Goal: Task Accomplishment & Management: Use online tool/utility

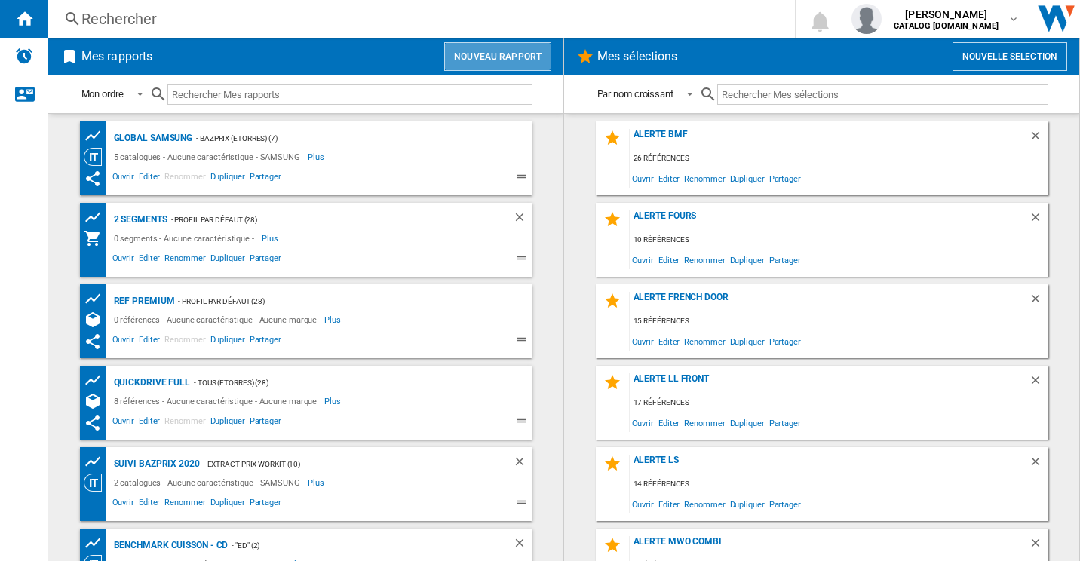
click at [501, 60] on button "Nouveau rapport" at bounding box center [497, 56] width 107 height 29
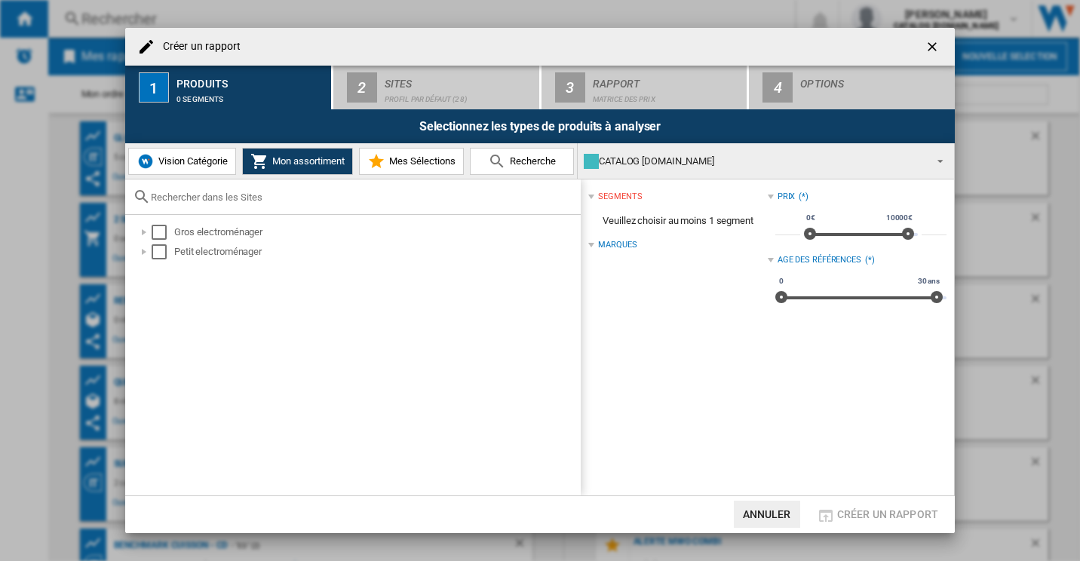
click at [183, 154] on button "Vision Catégorie" at bounding box center [182, 161] width 108 height 27
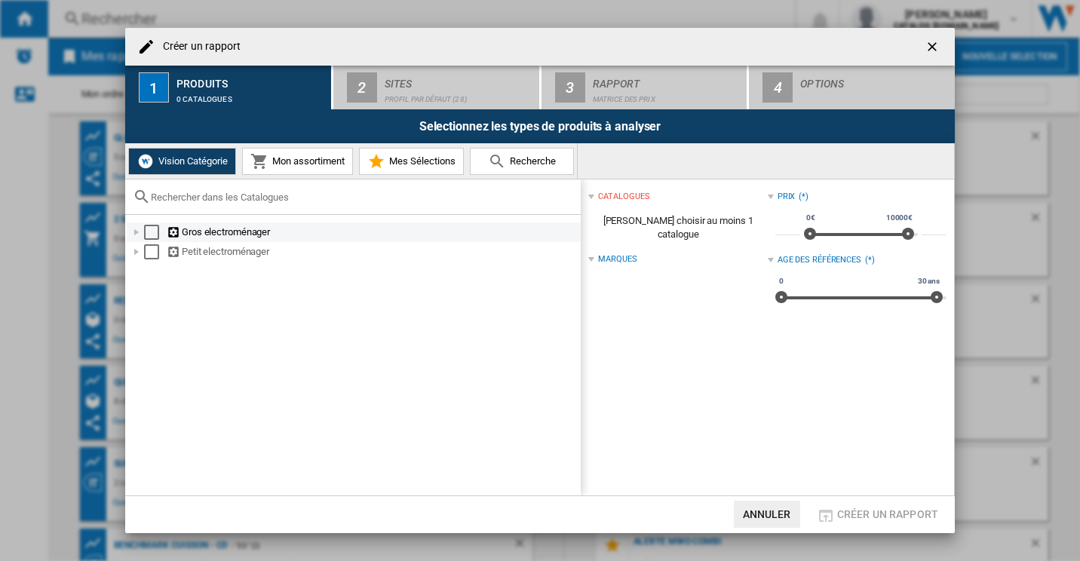
click at [136, 234] on div at bounding box center [136, 232] width 15 height 15
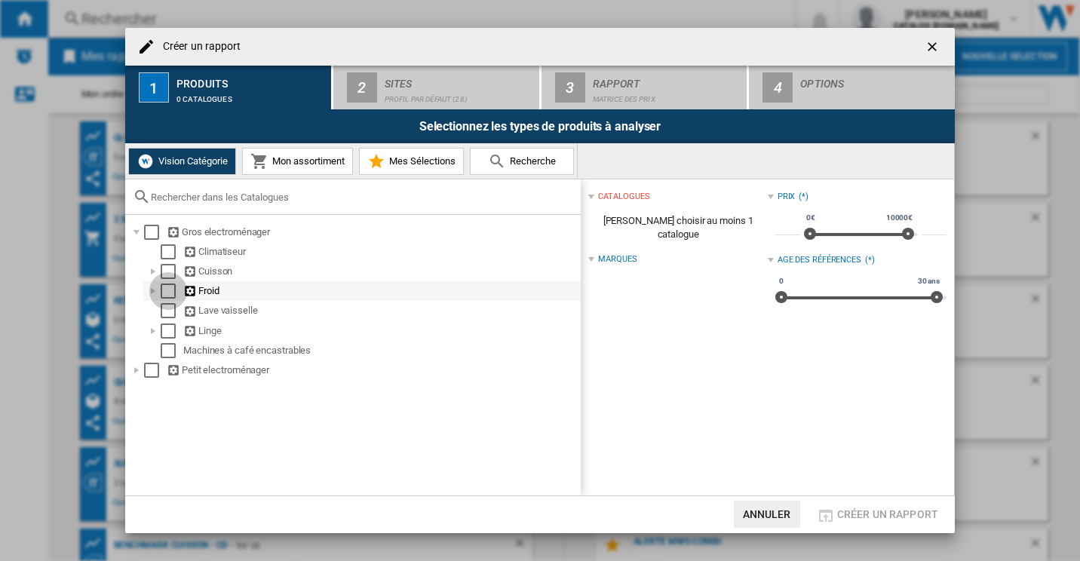
click at [164, 288] on div "Select" at bounding box center [168, 291] width 15 height 15
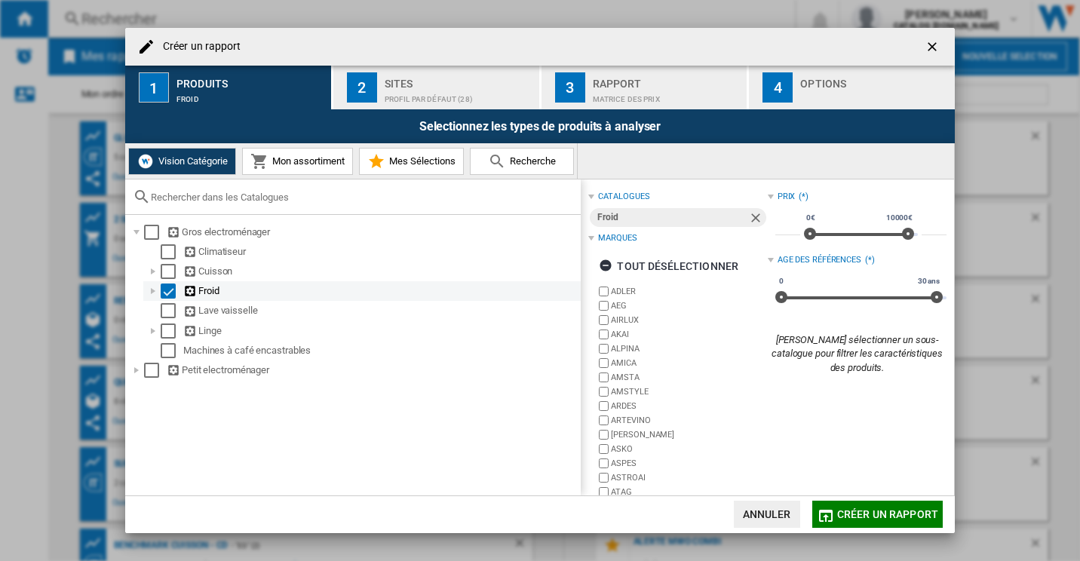
click at [155, 293] on div at bounding box center [153, 291] width 15 height 15
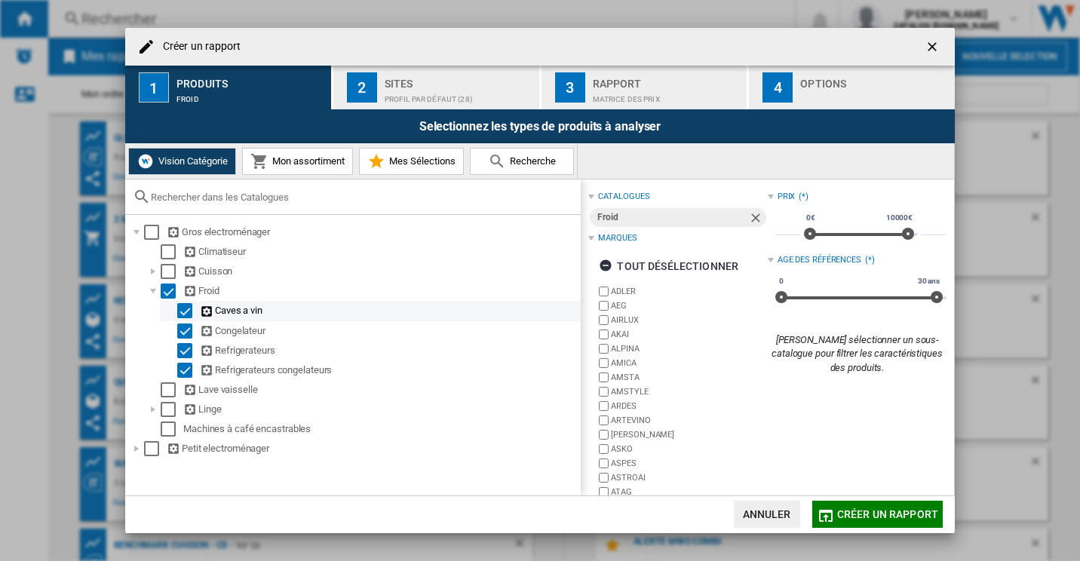
click at [185, 307] on div "Select" at bounding box center [184, 310] width 15 height 15
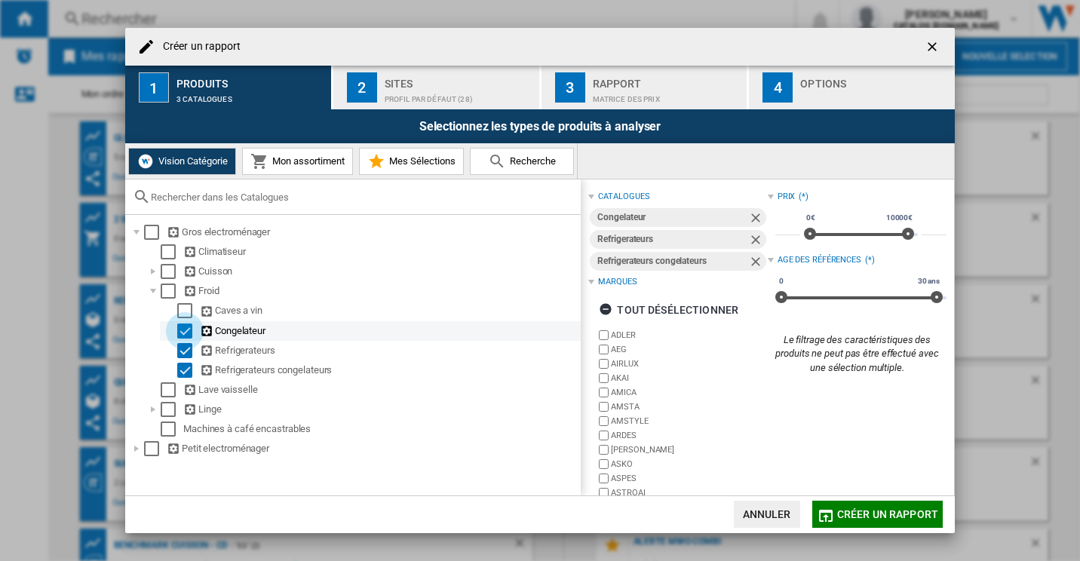
click at [185, 326] on div "Select" at bounding box center [184, 330] width 15 height 15
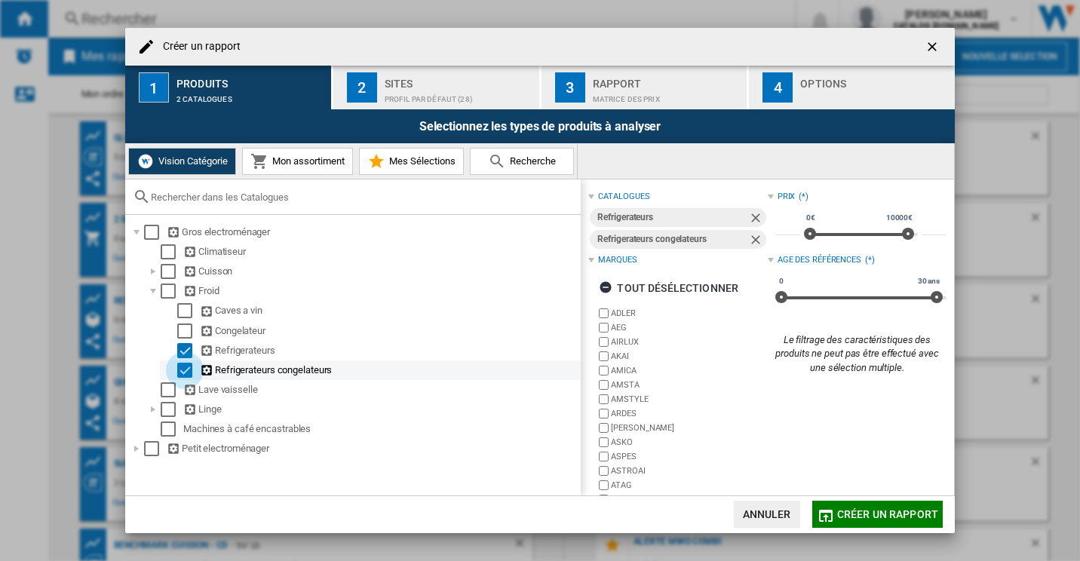
click at [180, 371] on div "Select" at bounding box center [184, 370] width 15 height 15
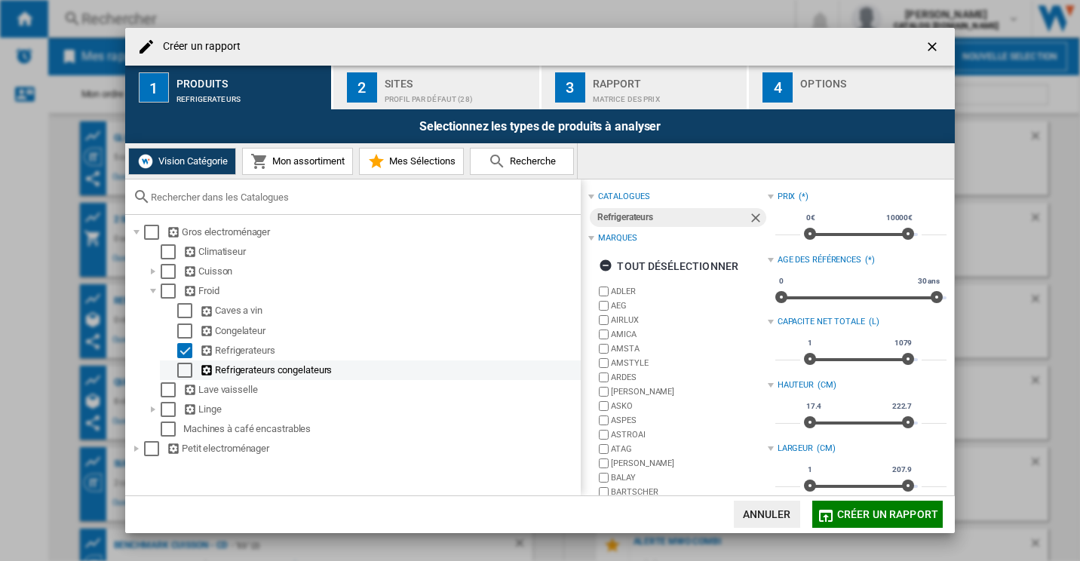
click at [184, 377] on div "Select" at bounding box center [184, 370] width 15 height 15
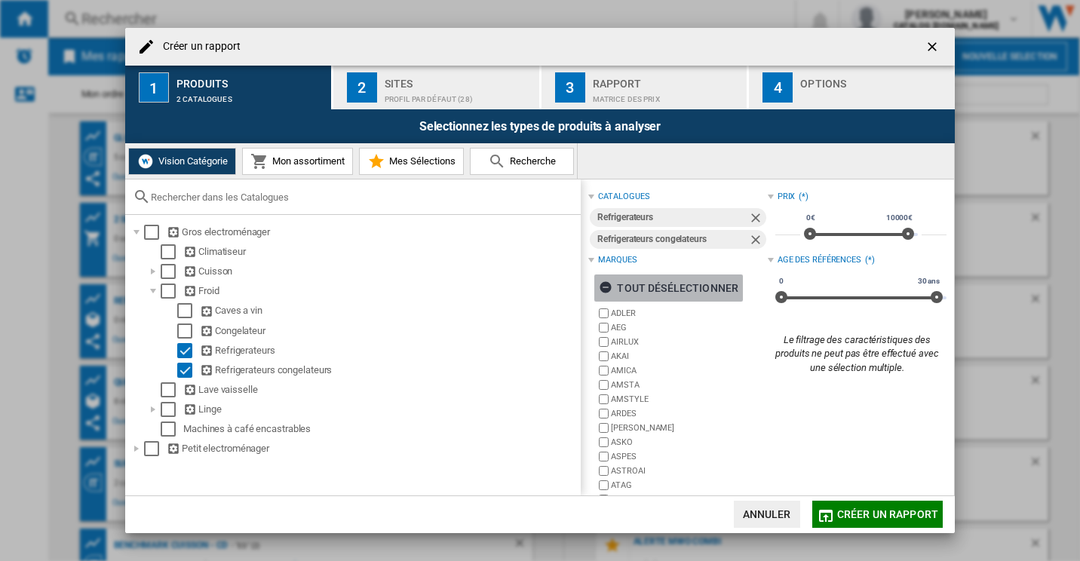
click at [607, 287] on ng-md-icon "button" at bounding box center [608, 289] width 18 height 18
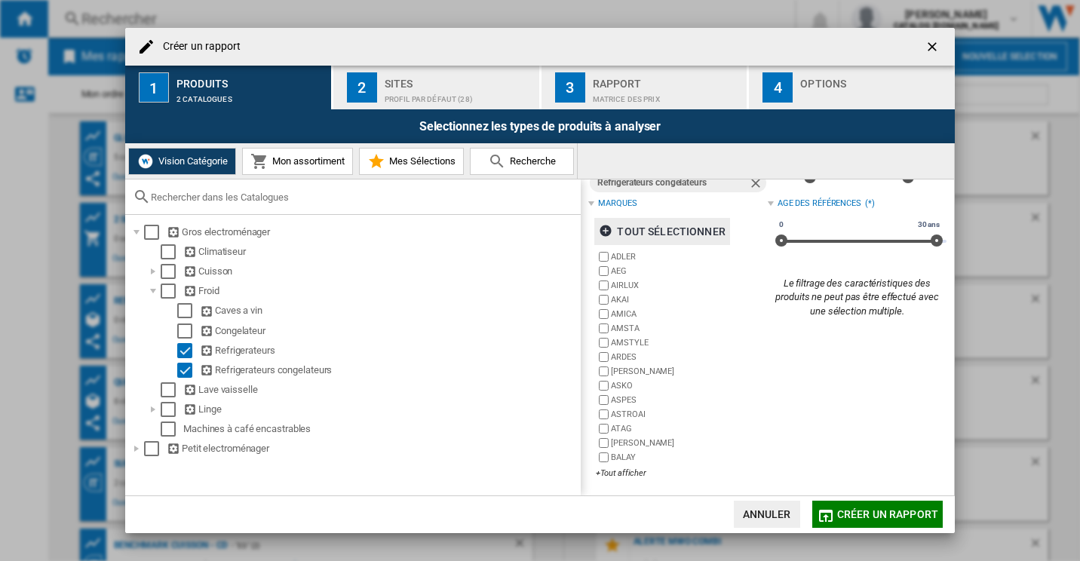
scroll to position [58, 0]
click at [606, 477] on div "+Tout afficher" at bounding box center [681, 471] width 171 height 11
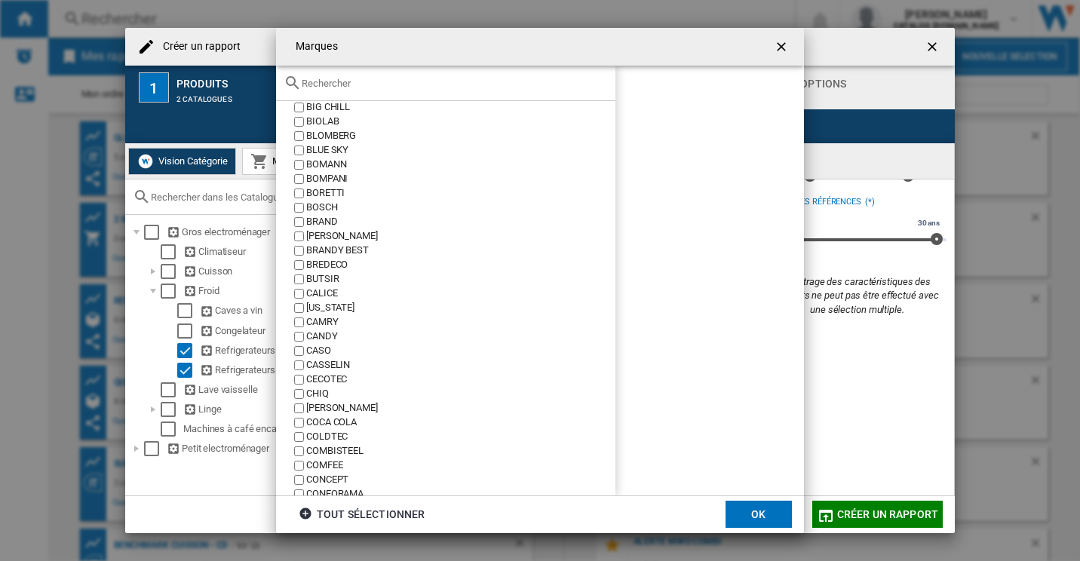
scroll to position [0, 0]
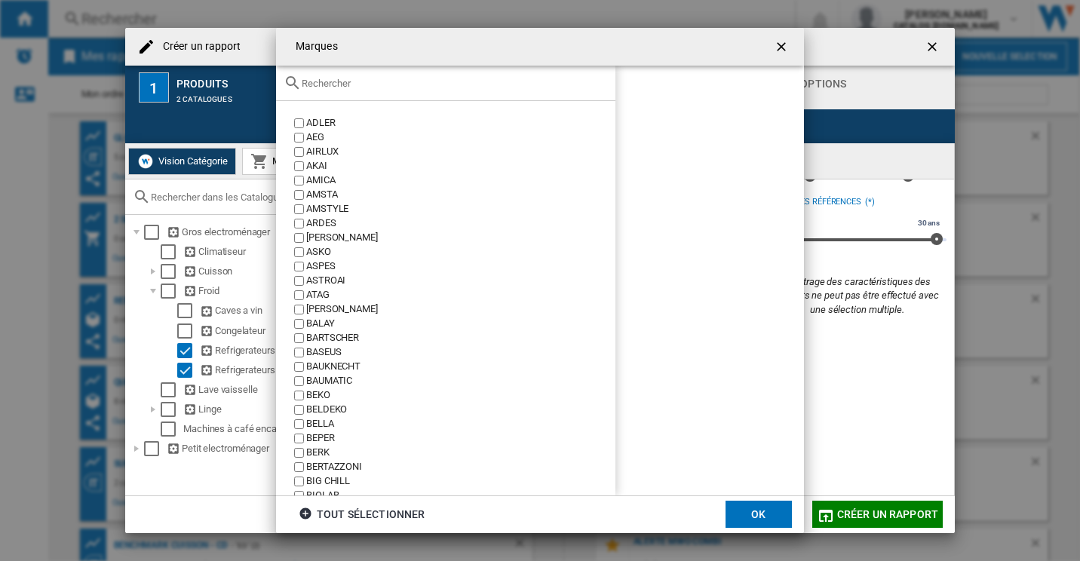
click at [361, 83] on input "text" at bounding box center [455, 83] width 306 height 11
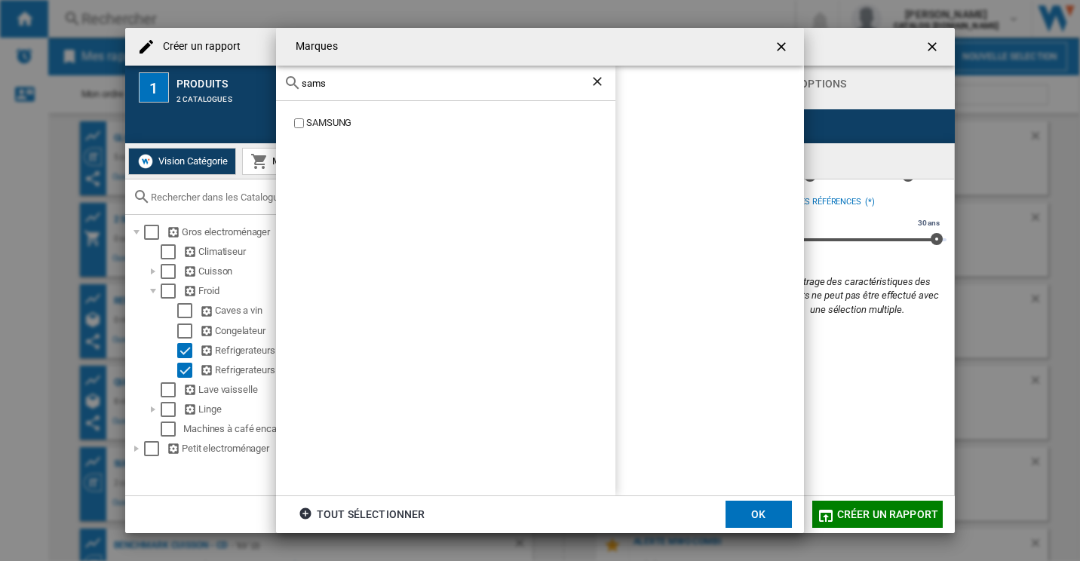
click at [308, 121] on div "SAMSUNG" at bounding box center [460, 123] width 309 height 14
click at [329, 76] on div "sams" at bounding box center [445, 83] width 339 height 35
click at [328, 78] on input "sams" at bounding box center [446, 83] width 288 height 11
type input "hisen"
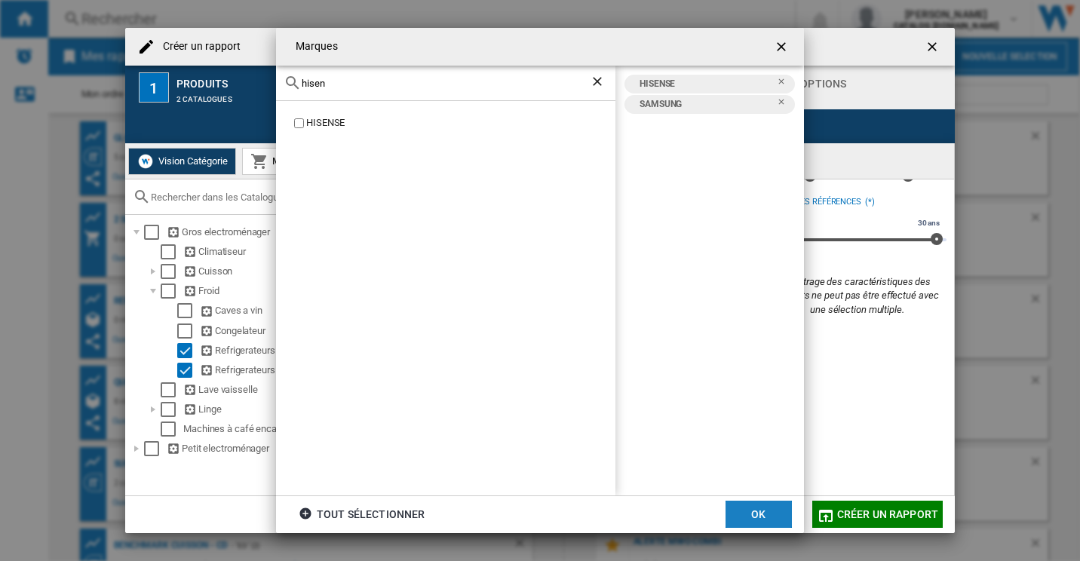
click at [789, 504] on button "OK" at bounding box center [758, 514] width 66 height 27
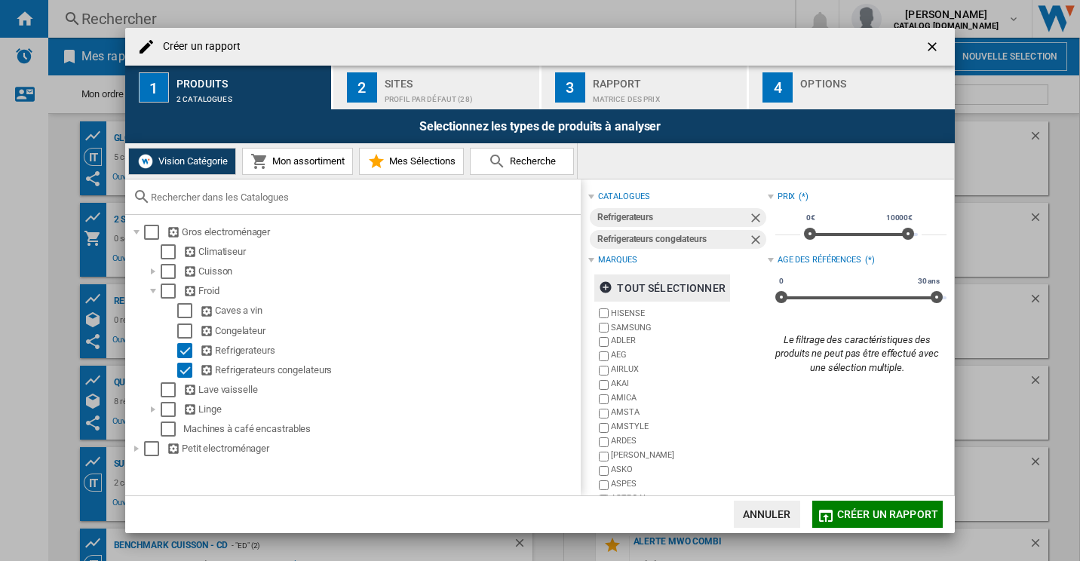
click at [432, 85] on div "Sites" at bounding box center [459, 80] width 149 height 16
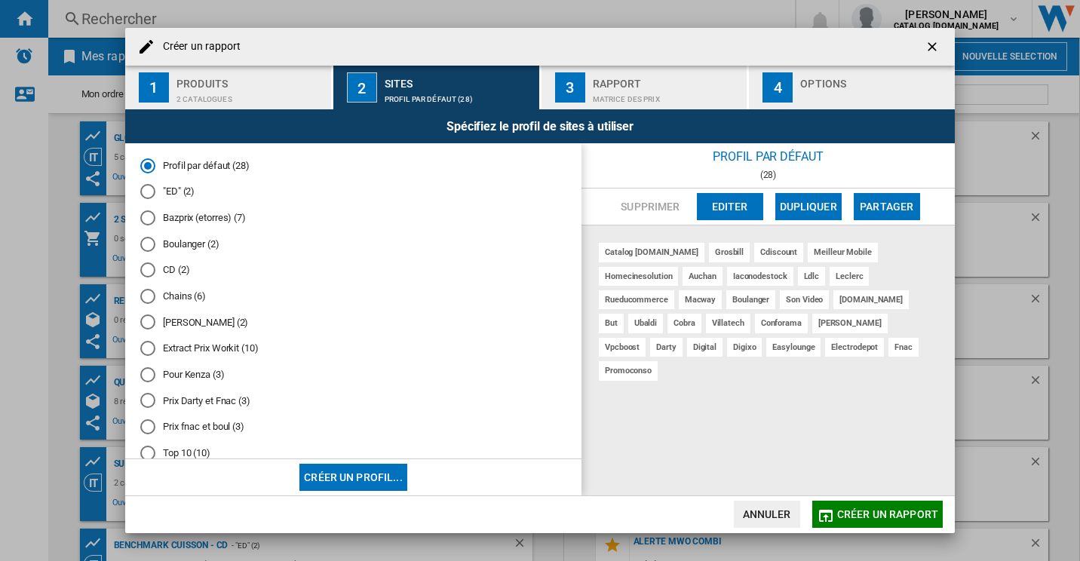
click at [177, 339] on md-radio-group "Profil par défaut (28) "ED" (2) Bazprix (etorres) (7) Boulanger (2) CD (2) Chai…" at bounding box center [353, 341] width 426 height 366
click at [170, 355] on md-radio-button "Extract Prix Workit (10)" at bounding box center [353, 349] width 426 height 14
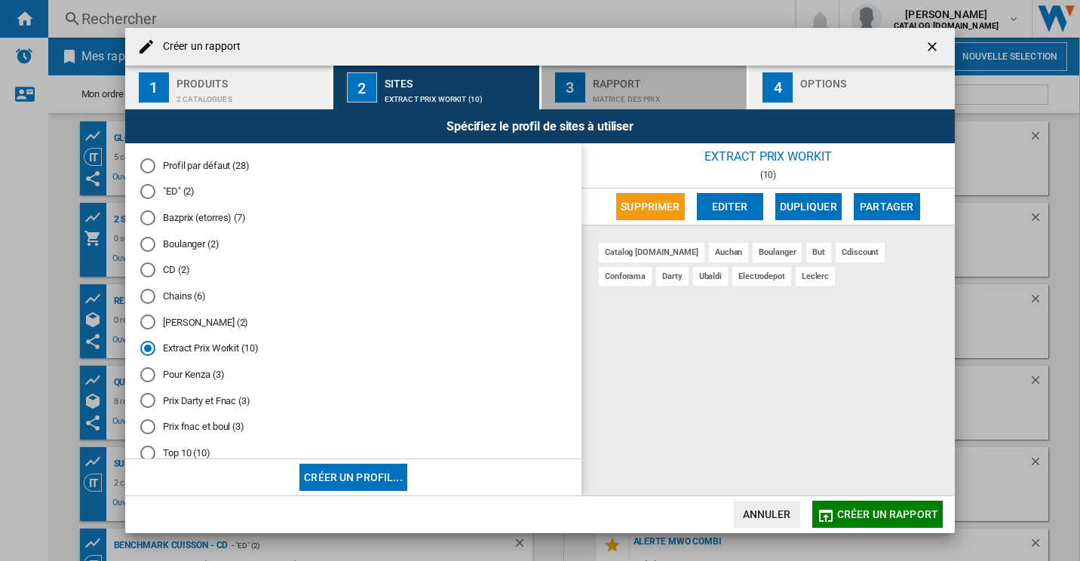
click at [679, 93] on div "Matrice des prix" at bounding box center [667, 95] width 149 height 16
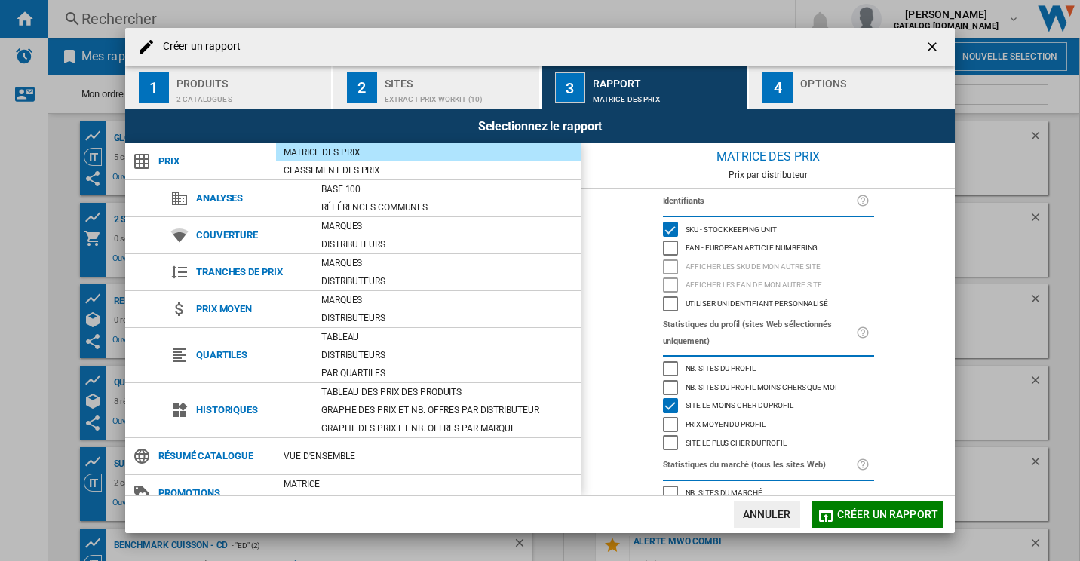
click at [836, 81] on div "Options" at bounding box center [874, 80] width 149 height 16
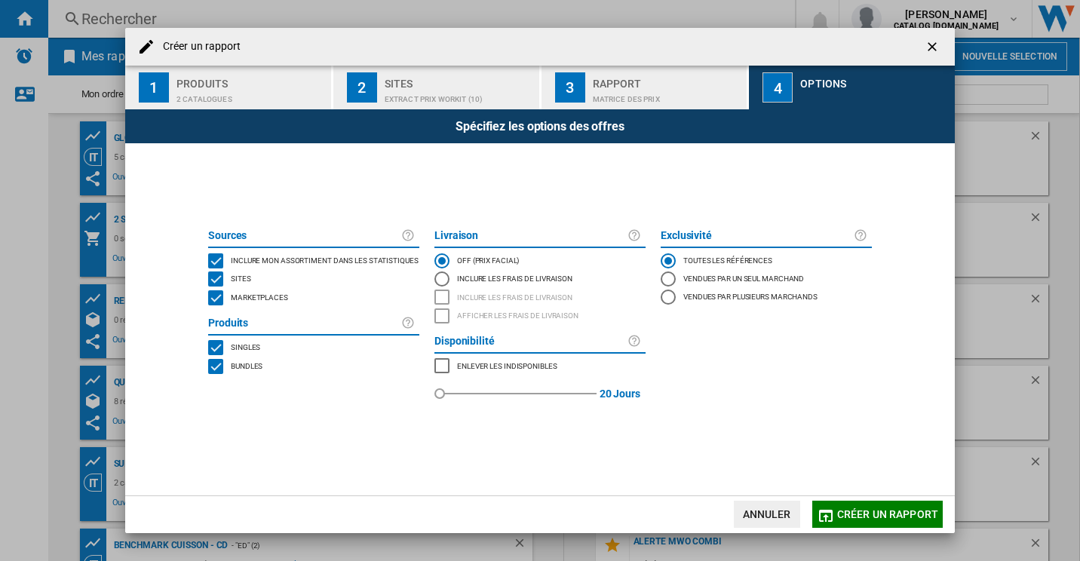
click at [213, 299] on div "MARKETPLACES" at bounding box center [215, 297] width 15 height 15
click at [655, 82] on div "Rapport" at bounding box center [667, 80] width 149 height 16
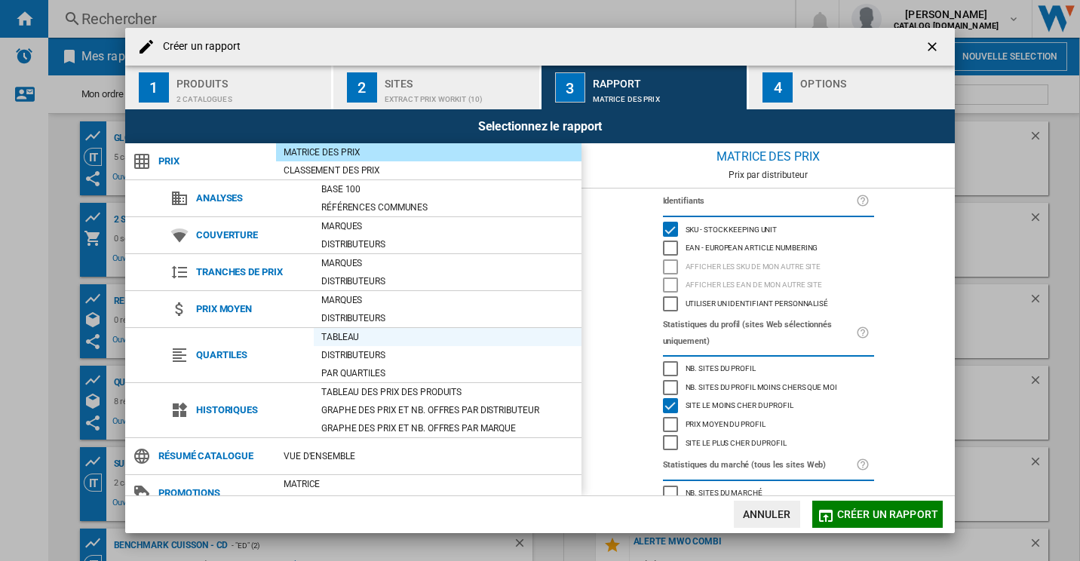
click at [397, 342] on div "Tableau" at bounding box center [448, 336] width 268 height 15
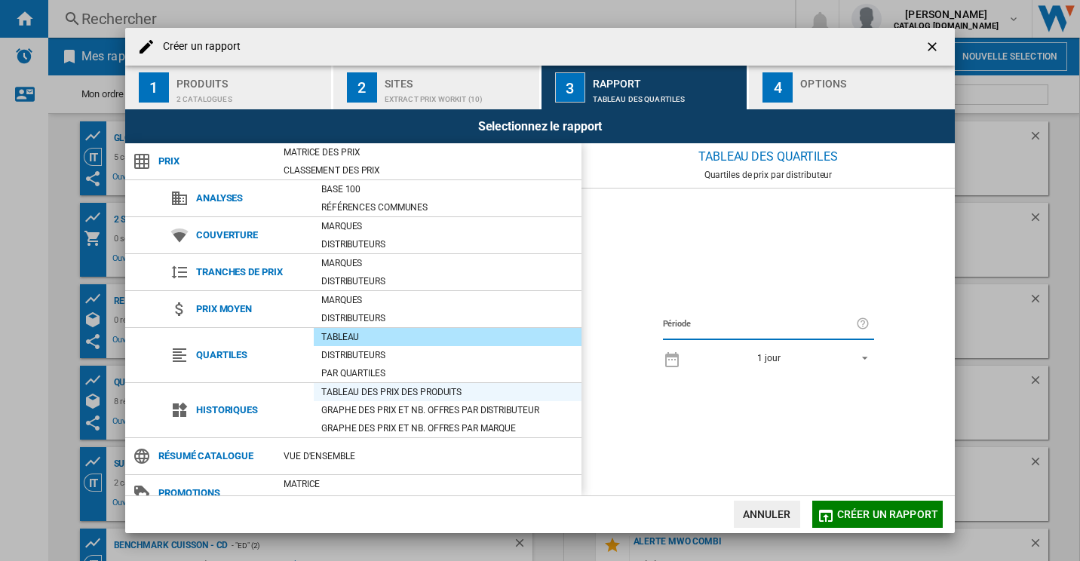
click at [422, 390] on div "Tableau des prix des produits" at bounding box center [448, 392] width 268 height 15
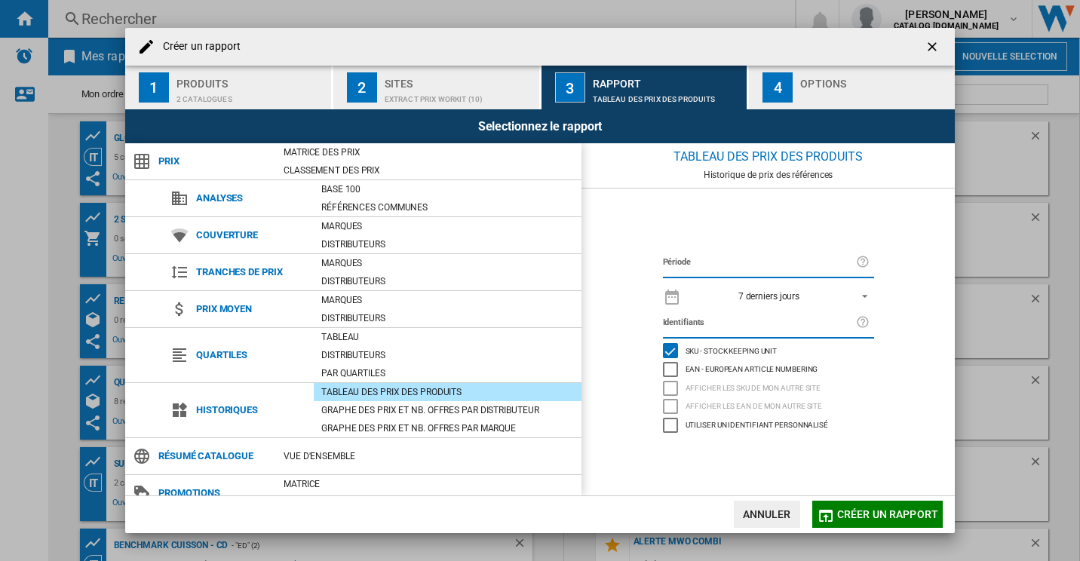
click at [864, 295] on span "REPORTS.WIZARD.STEPS.REPORT.STEPS.REPORT_OPTIONS.PERIOD: 7 derniers jours" at bounding box center [860, 295] width 18 height 14
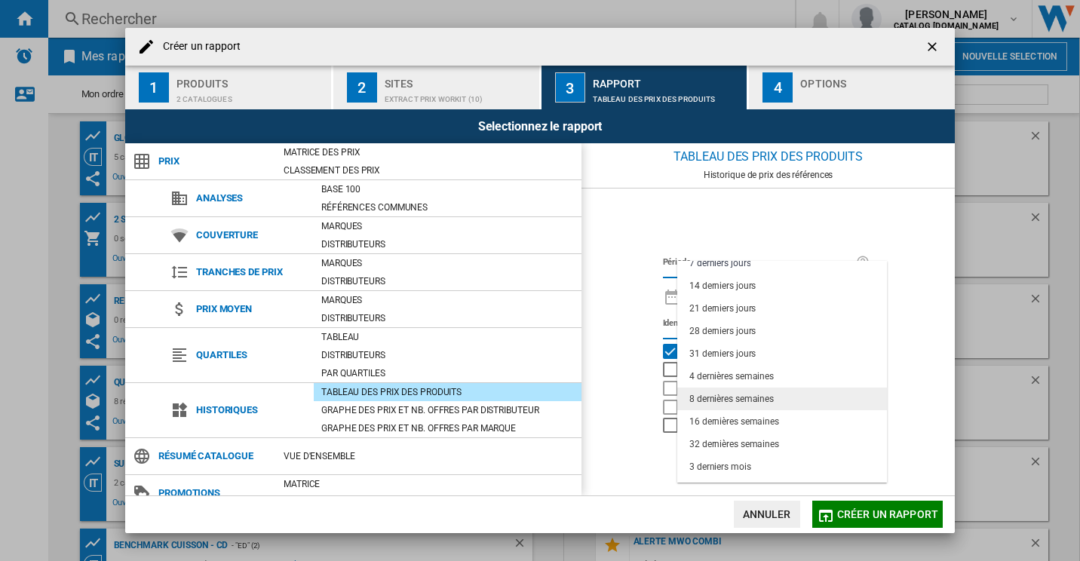
scroll to position [95, 0]
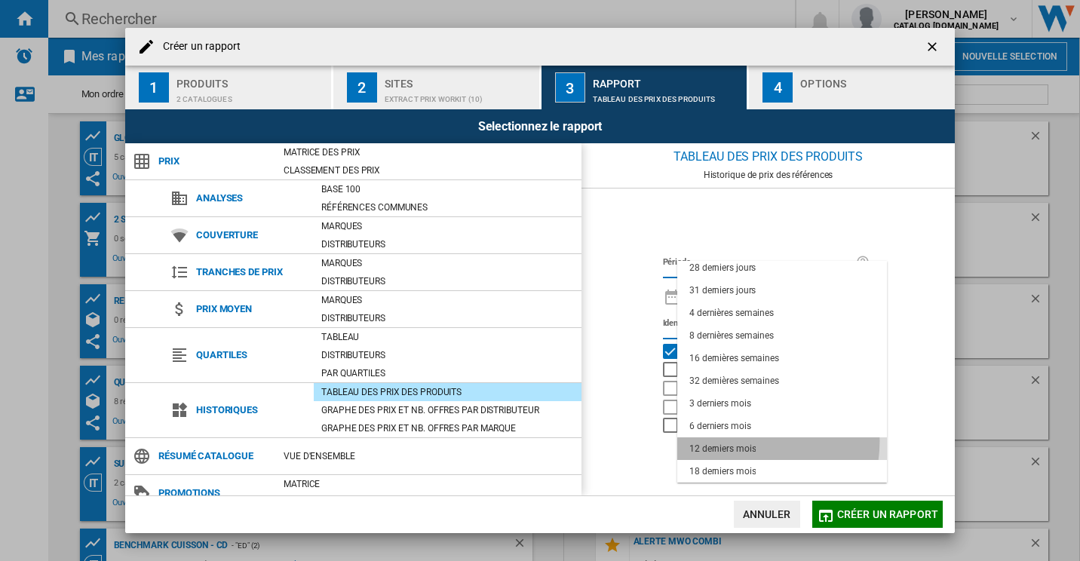
click at [746, 443] on div "12 derniers mois" at bounding box center [722, 449] width 66 height 13
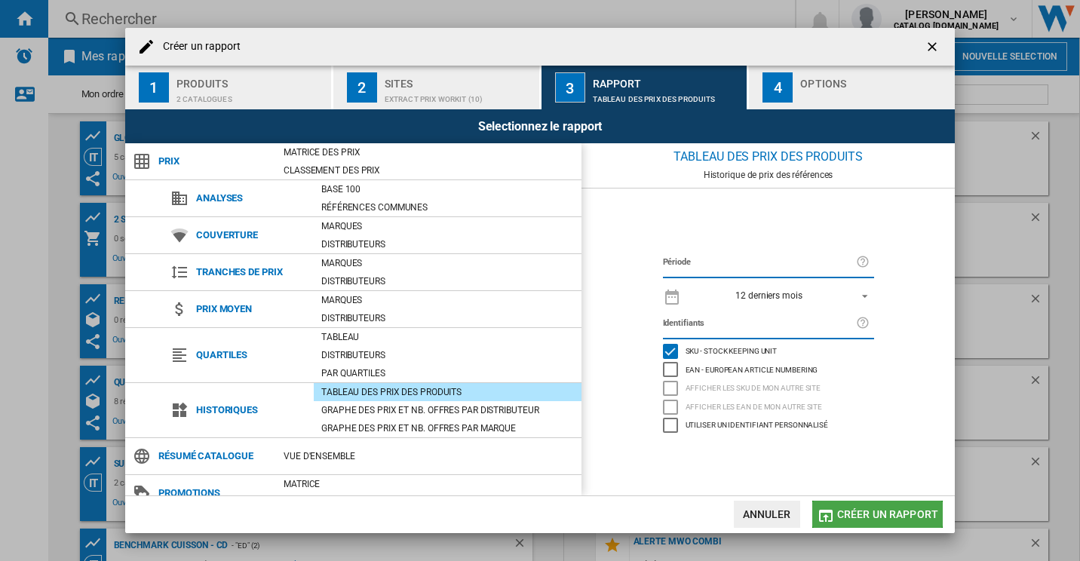
click at [842, 511] on span "Créer un rapport" at bounding box center [887, 514] width 101 height 12
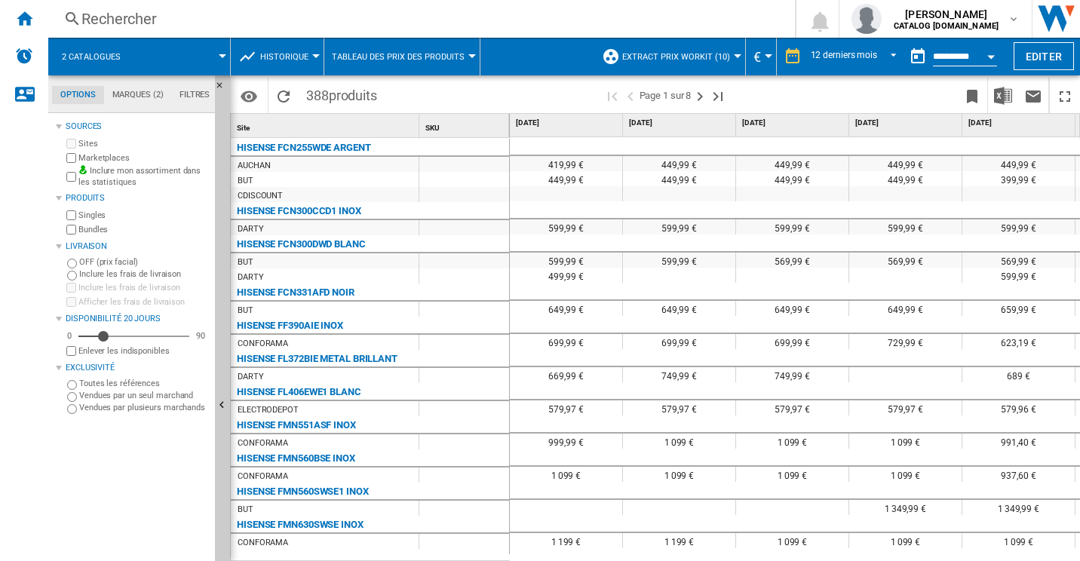
click at [425, 54] on span "Tableau des prix des produits" at bounding box center [398, 57] width 133 height 10
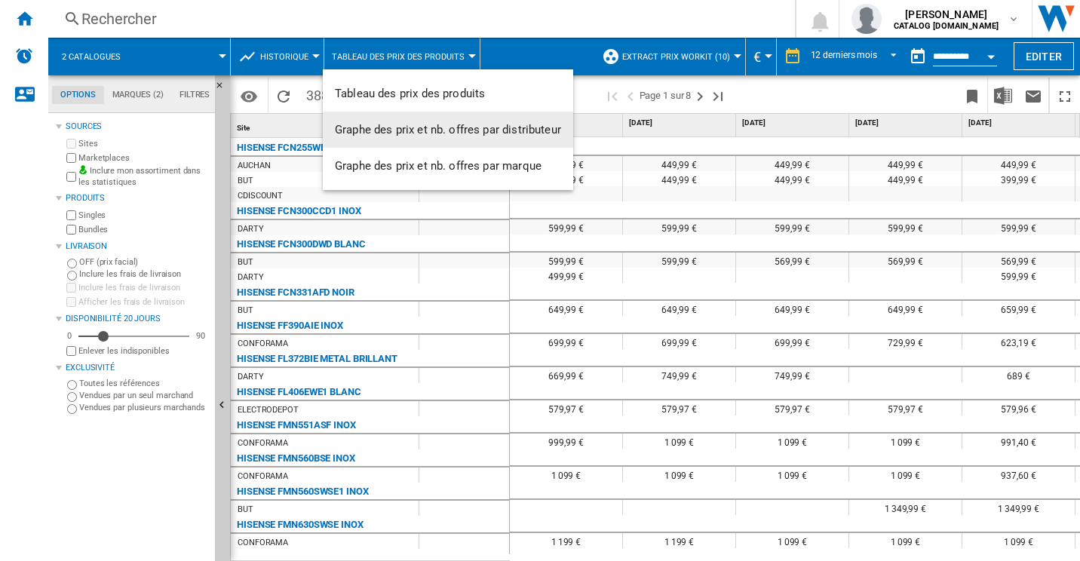
click at [716, 199] on md-backdrop at bounding box center [540, 280] width 1080 height 561
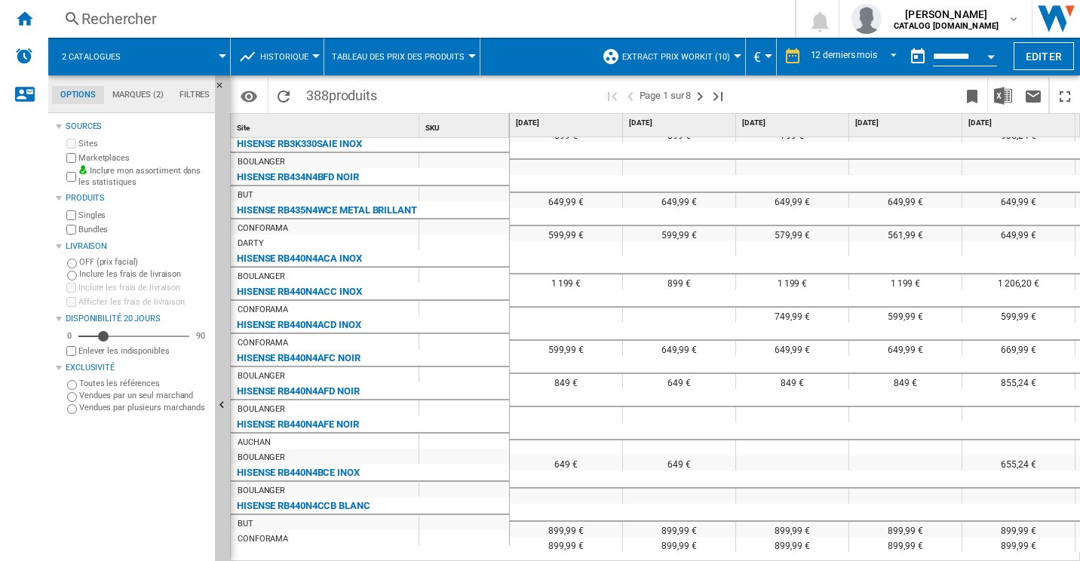
scroll to position [1431, 0]
click at [161, 74] on span at bounding box center [182, 57] width 81 height 38
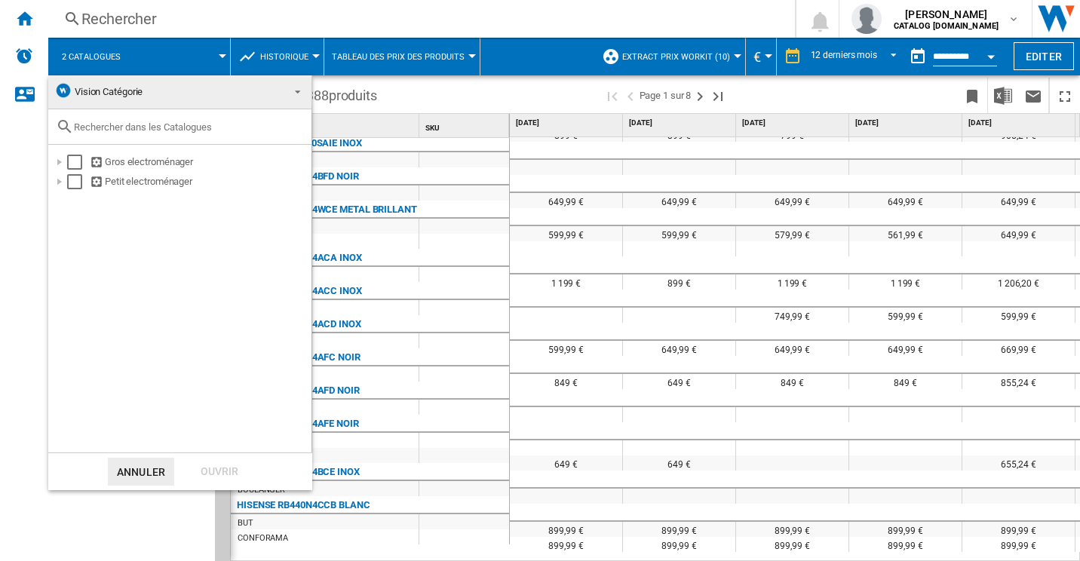
click at [360, 163] on md-backdrop at bounding box center [540, 280] width 1080 height 561
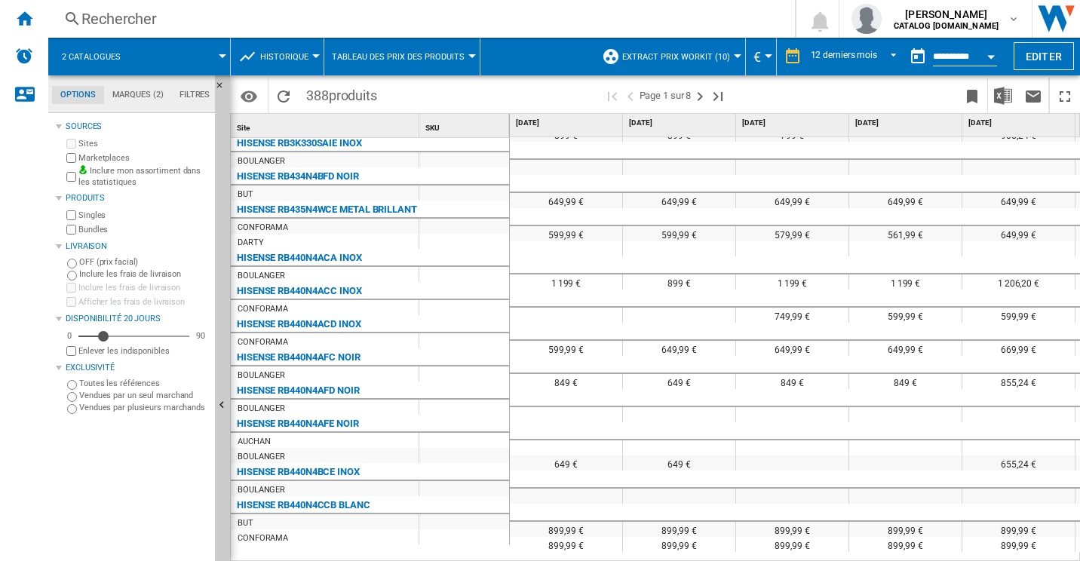
click at [152, 92] on md-tab-item "Marques (2)" at bounding box center [137, 95] width 67 height 18
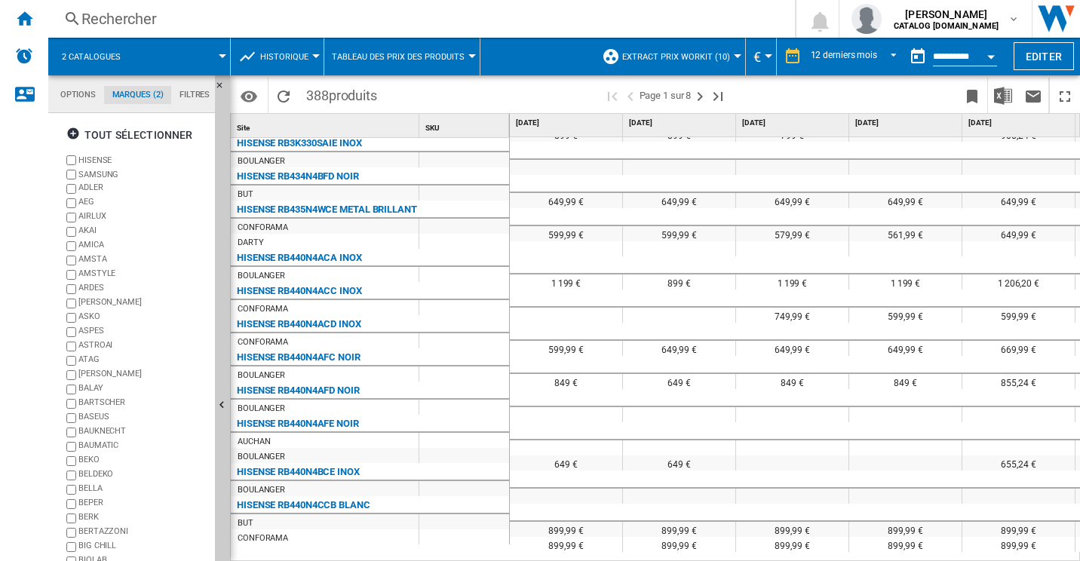
scroll to position [57, 0]
click at [80, 163] on label "HISENSE" at bounding box center [143, 160] width 130 height 11
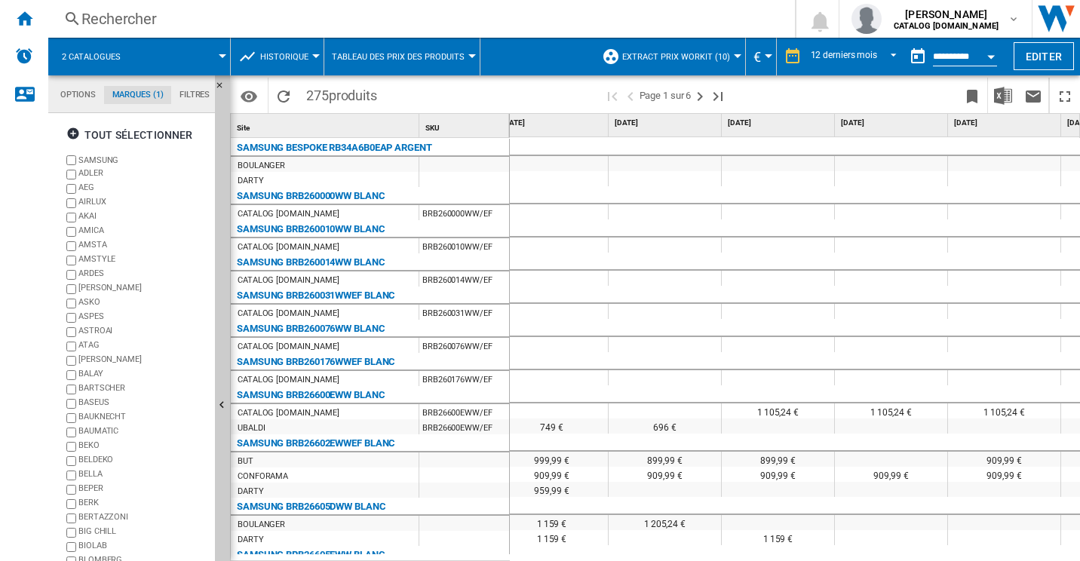
scroll to position [0, 687]
